Goal: Task Accomplishment & Management: Use online tool/utility

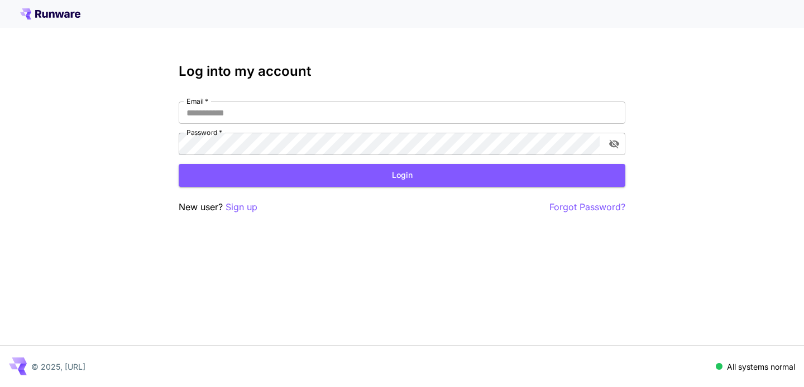
type input "**********"
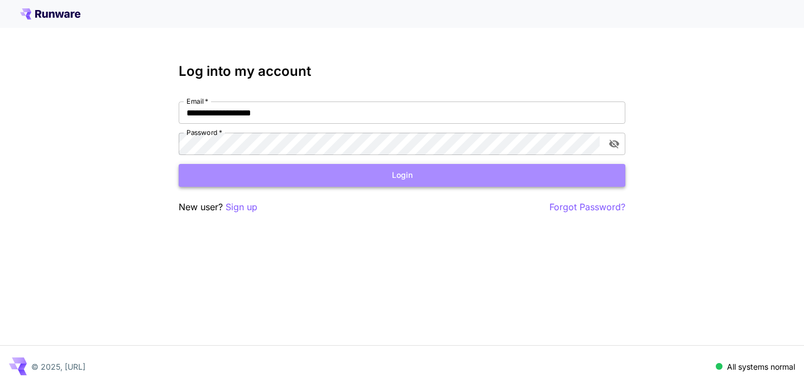
click at [329, 174] on button "Login" at bounding box center [402, 175] width 446 height 23
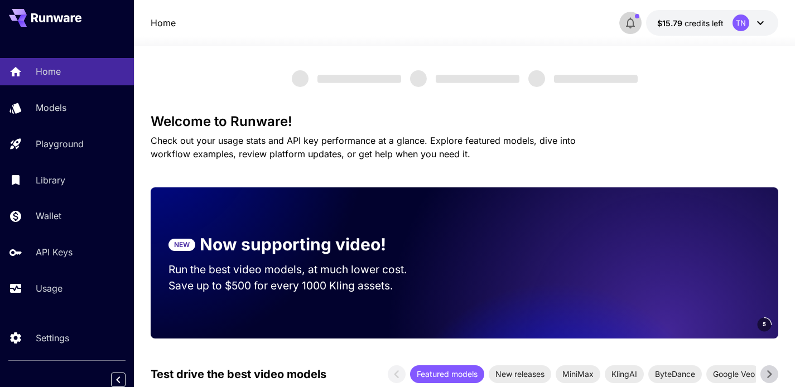
click at [632, 22] on icon "button" at bounding box center [630, 22] width 13 height 13
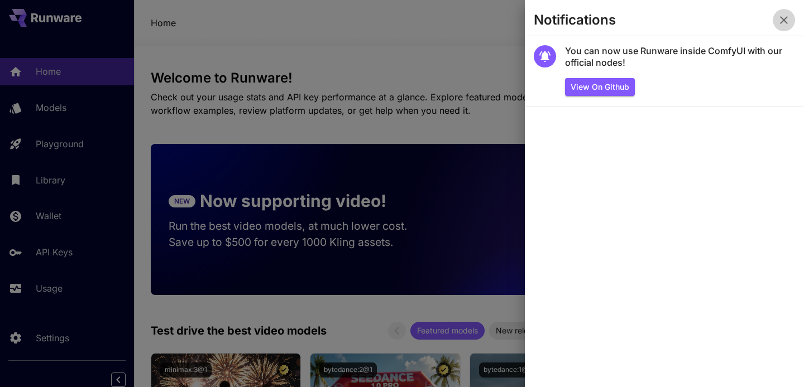
click at [785, 17] on icon "button" at bounding box center [784, 20] width 8 height 8
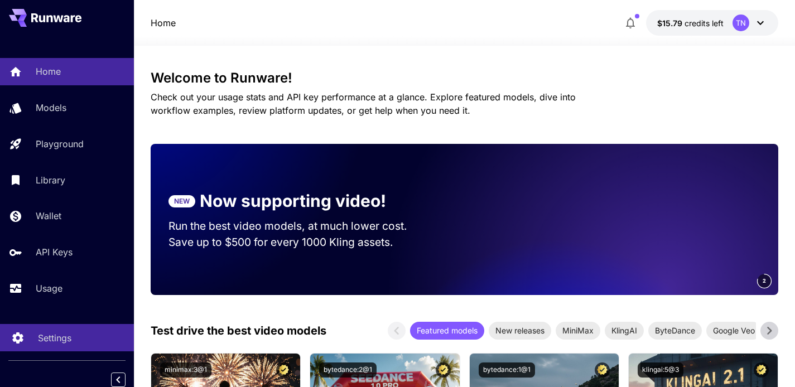
click at [80, 349] on link "Settings" at bounding box center [67, 337] width 134 height 27
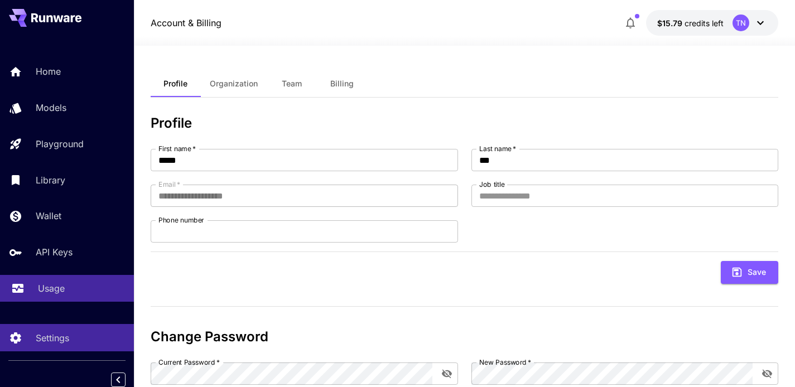
click at [76, 295] on div "Usage" at bounding box center [81, 288] width 87 height 13
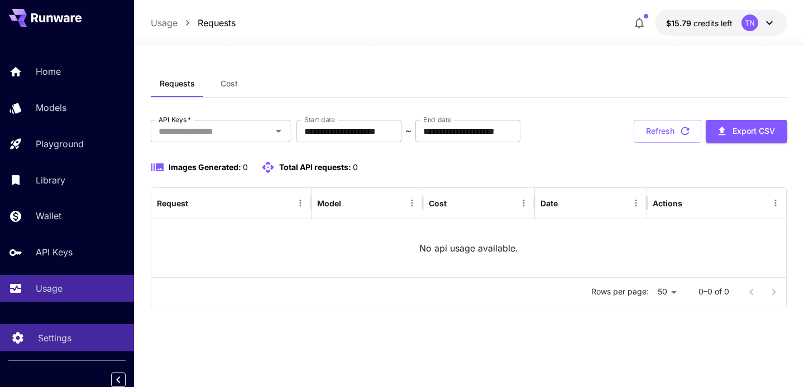
click at [70, 338] on div "Settings" at bounding box center [81, 337] width 87 height 13
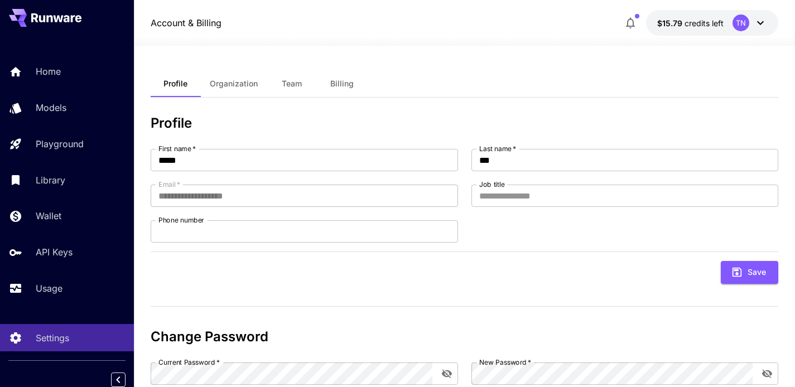
click at [244, 81] on span "Organization" at bounding box center [234, 84] width 48 height 10
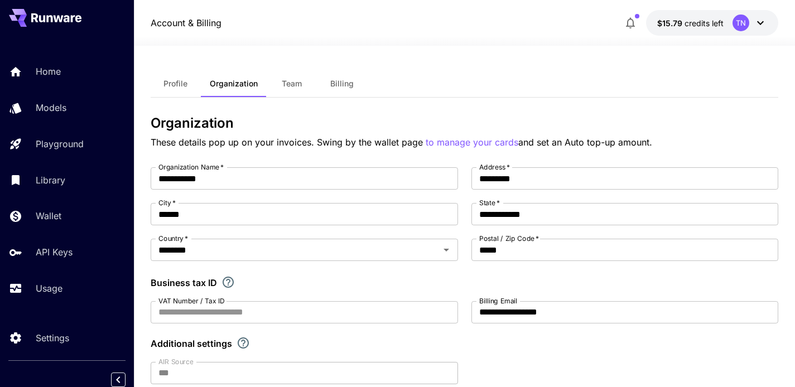
click at [295, 79] on span "Team" at bounding box center [292, 84] width 20 height 10
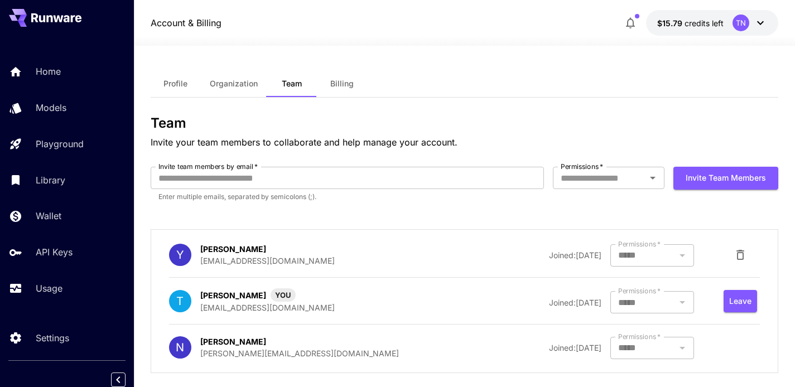
click at [337, 89] on button "Billing" at bounding box center [342, 83] width 50 height 27
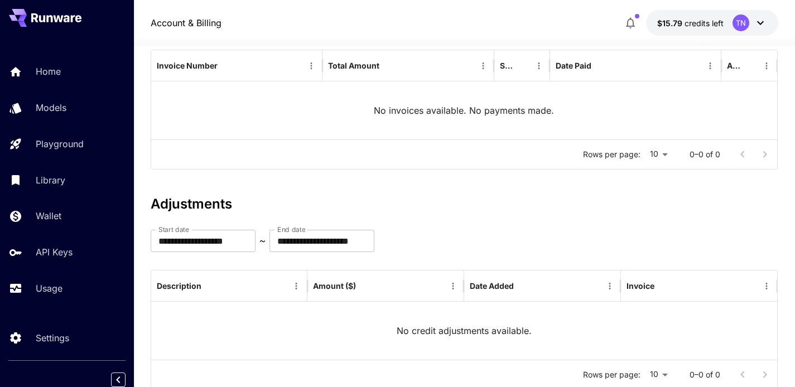
scroll to position [176, 0]
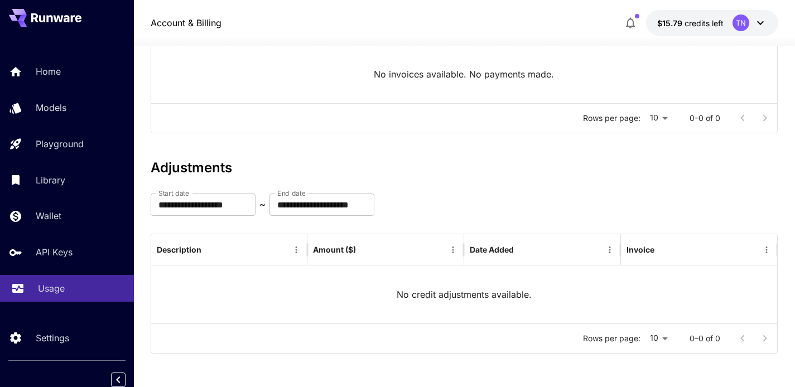
click at [61, 291] on p "Usage" at bounding box center [51, 288] width 27 height 13
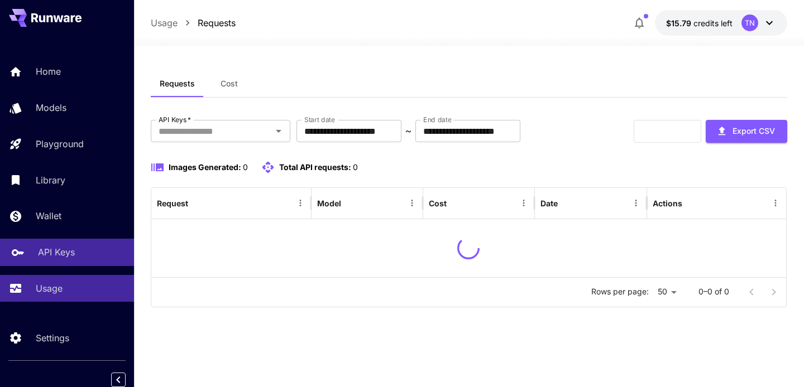
click at [85, 248] on div "API Keys" at bounding box center [81, 252] width 87 height 13
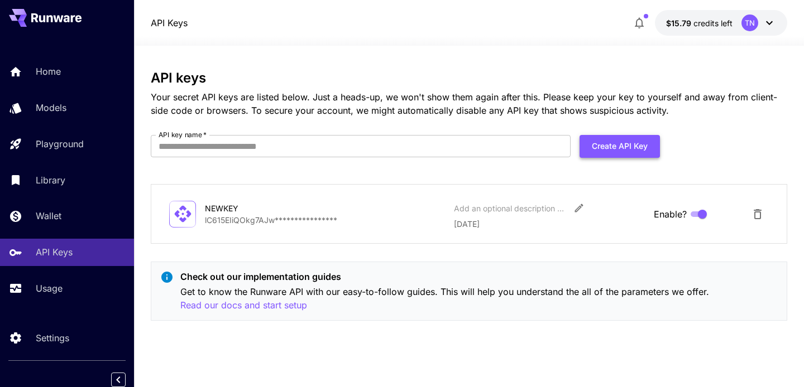
click at [607, 146] on button "Create API Key" at bounding box center [619, 146] width 80 height 23
click at [393, 142] on input "API key name   *" at bounding box center [361, 146] width 420 height 22
type input "**********"
type input "*"
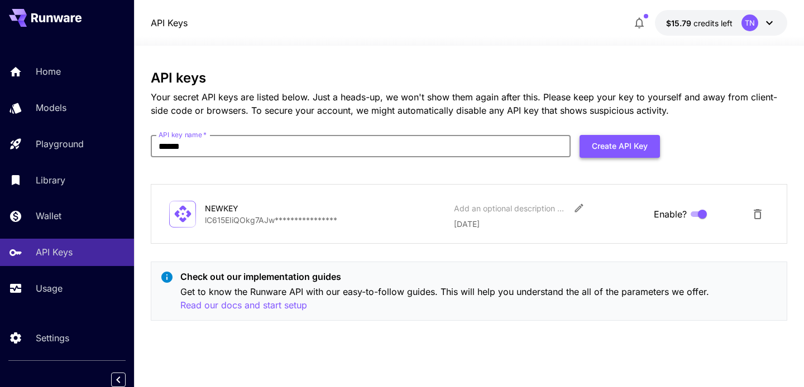
type input "******"
click at [637, 146] on button "Create API Key" at bounding box center [619, 146] width 80 height 23
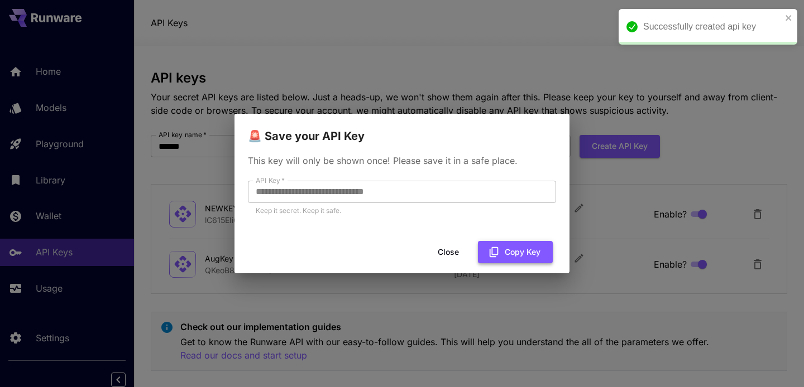
click at [516, 261] on button "Copy Key" at bounding box center [515, 252] width 75 height 23
click at [445, 257] on button "Close" at bounding box center [448, 252] width 50 height 23
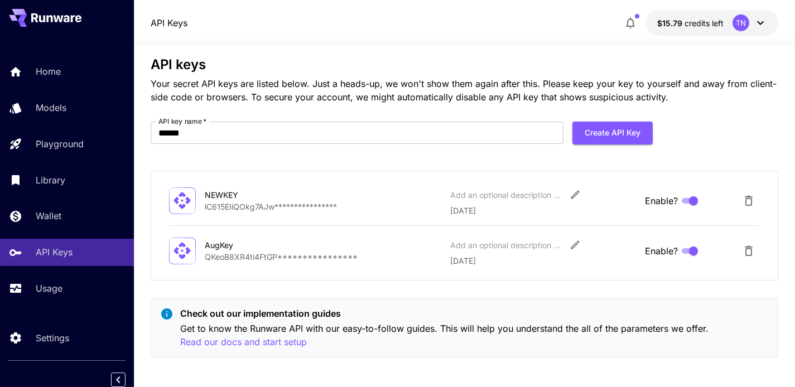
scroll to position [17, 0]
